Goal: Task Accomplishment & Management: Manage account settings

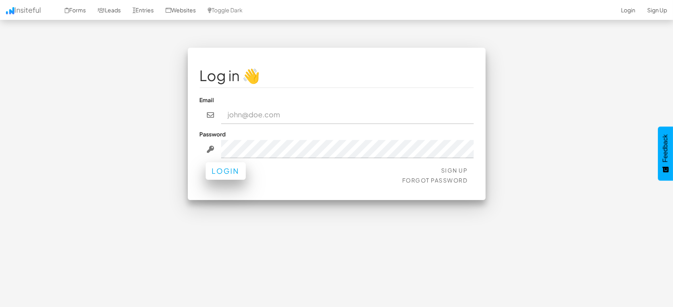
type input "[EMAIL_ADDRESS][DOMAIN_NAME]"
drag, startPoint x: 231, startPoint y: 171, endPoint x: 243, endPoint y: 160, distance: 16.4
click at [231, 171] on button "Login" at bounding box center [226, 172] width 40 height 17
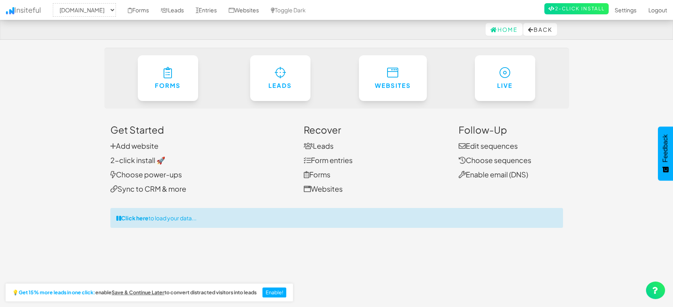
select select "1505"
click at [214, 10] on link "Entries" at bounding box center [206, 10] width 33 height 20
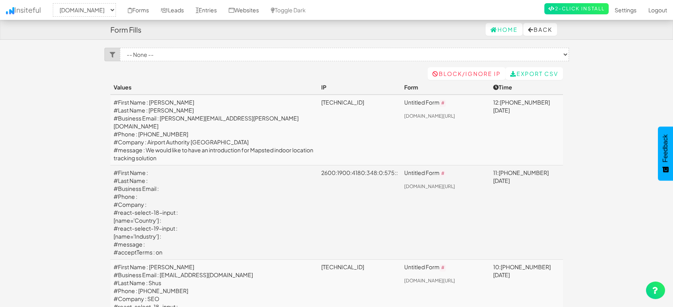
select select "1505"
click at [171, 8] on link "Leads" at bounding box center [172, 10] width 35 height 20
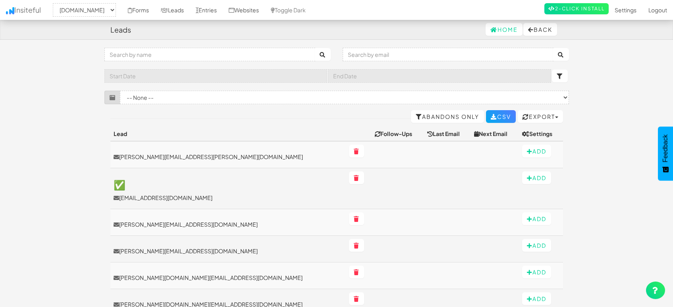
select select "1505"
